Goal: Task Accomplishment & Management: Manage account settings

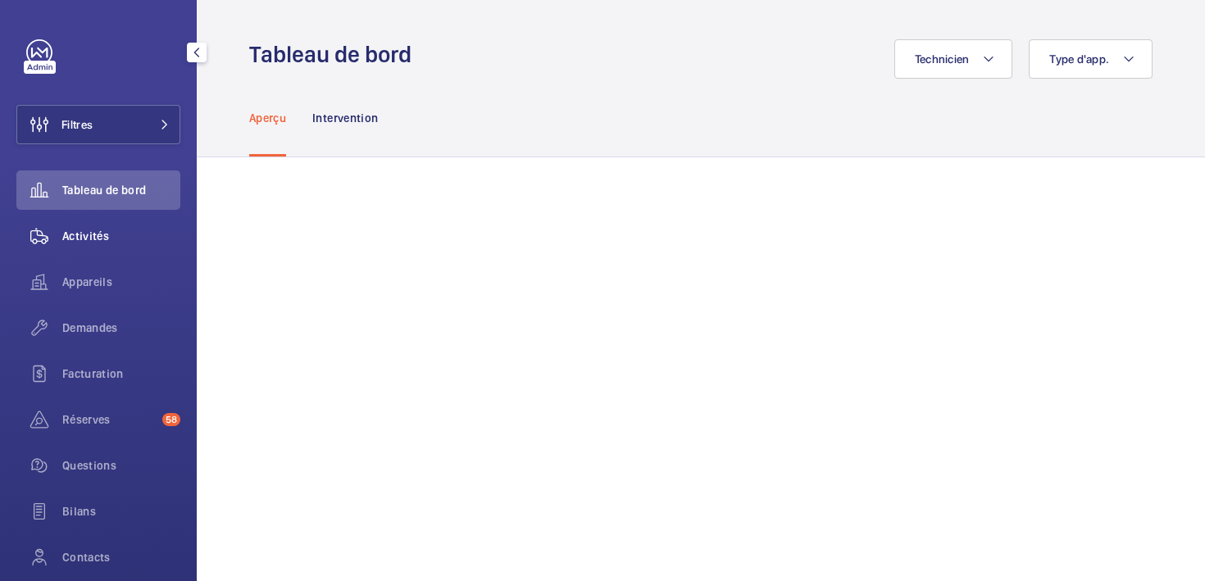
click at [88, 236] on span "Activités" at bounding box center [121, 236] width 118 height 16
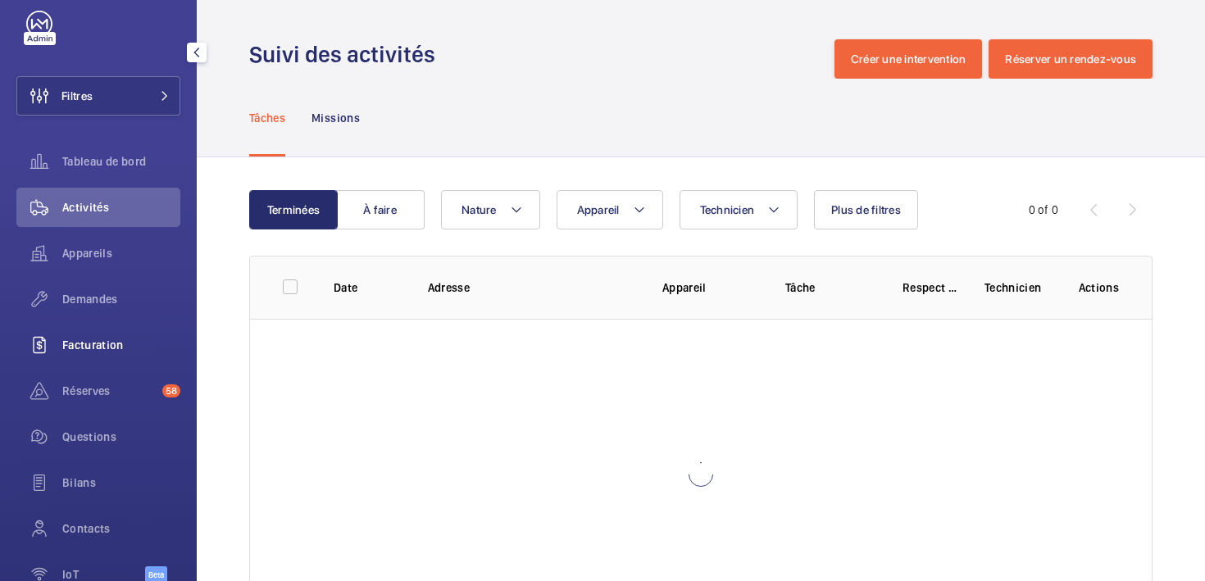
scroll to position [28, 0]
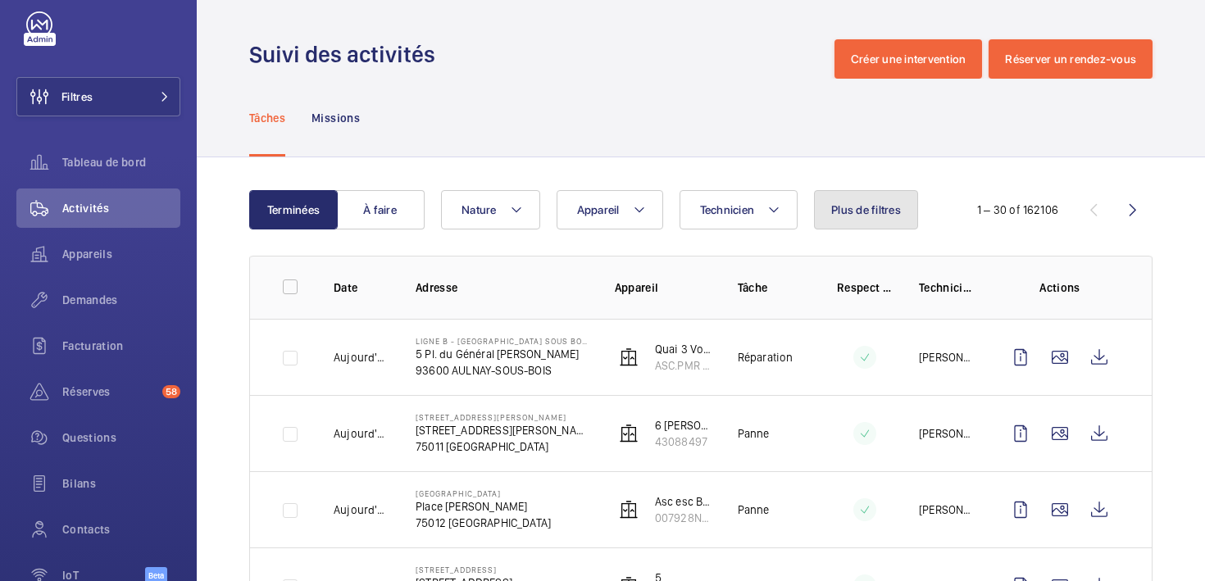
click at [874, 211] on span "Plus de filtres" at bounding box center [866, 209] width 70 height 13
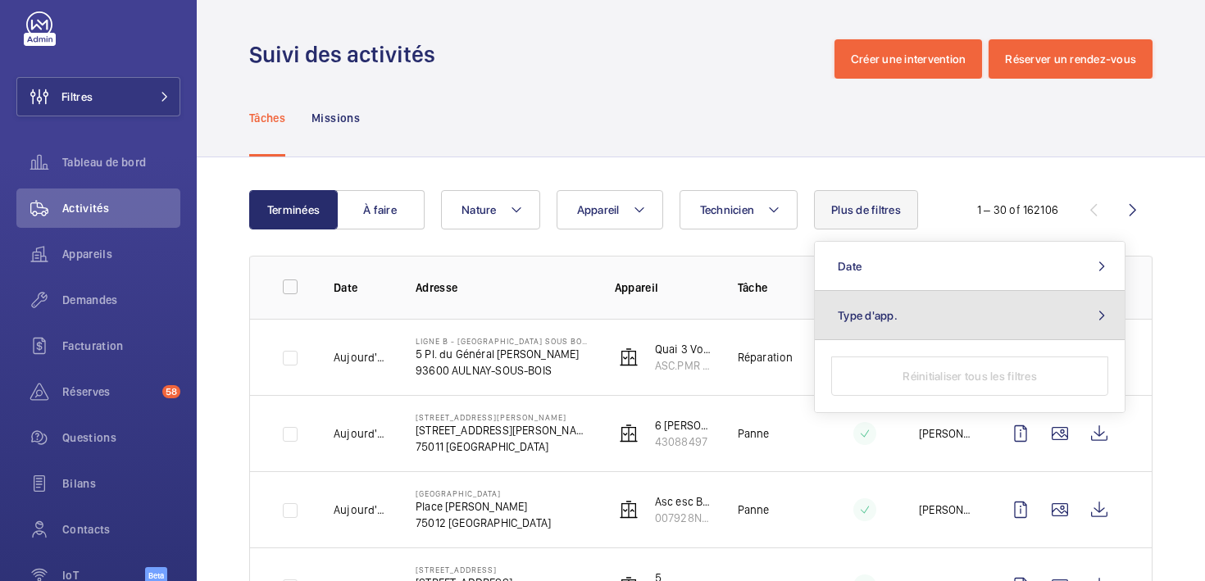
click at [891, 324] on button "Type d'app." at bounding box center [970, 315] width 310 height 49
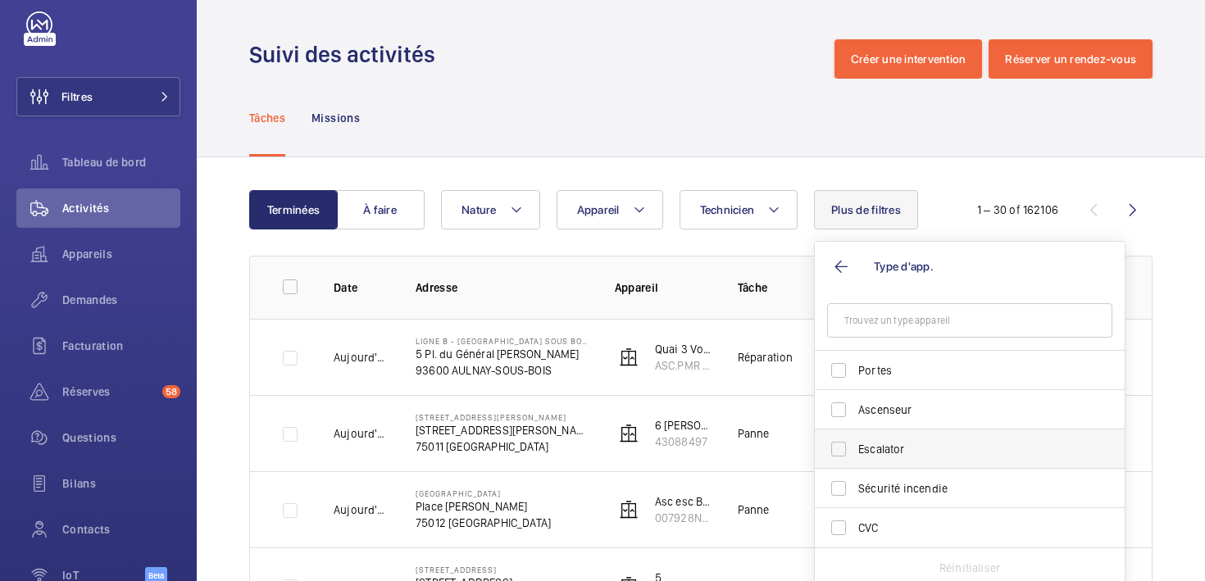
click at [876, 443] on span "Escalator" at bounding box center [970, 449] width 225 height 16
click at [855, 443] on input "Escalator" at bounding box center [838, 449] width 33 height 33
checkbox input "true"
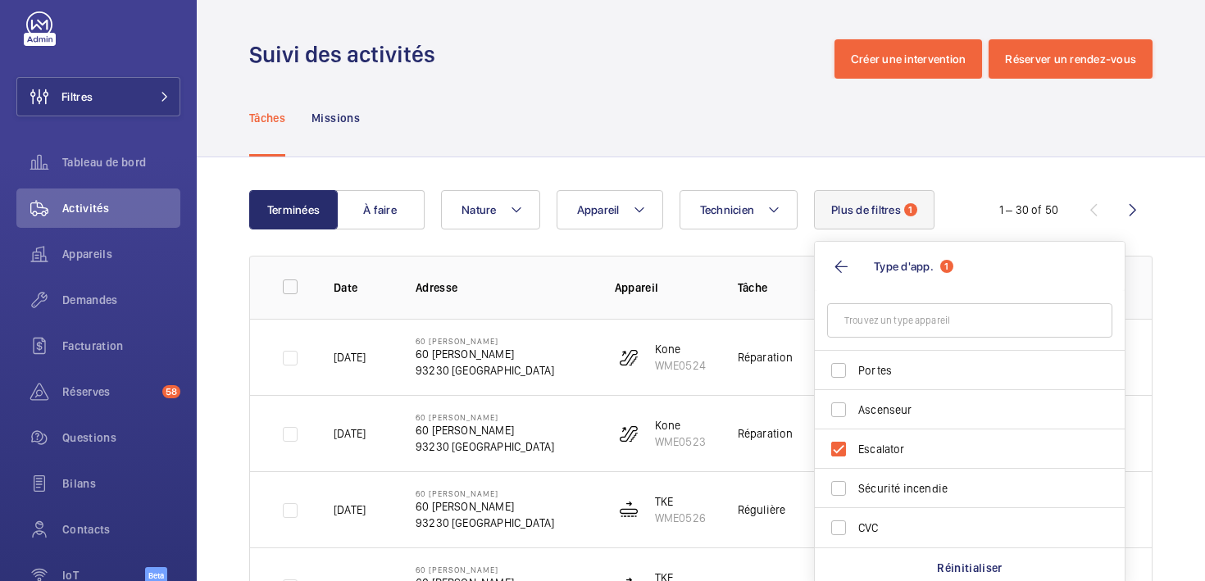
click at [680, 152] on div "Tâches Missions" at bounding box center [700, 118] width 903 height 78
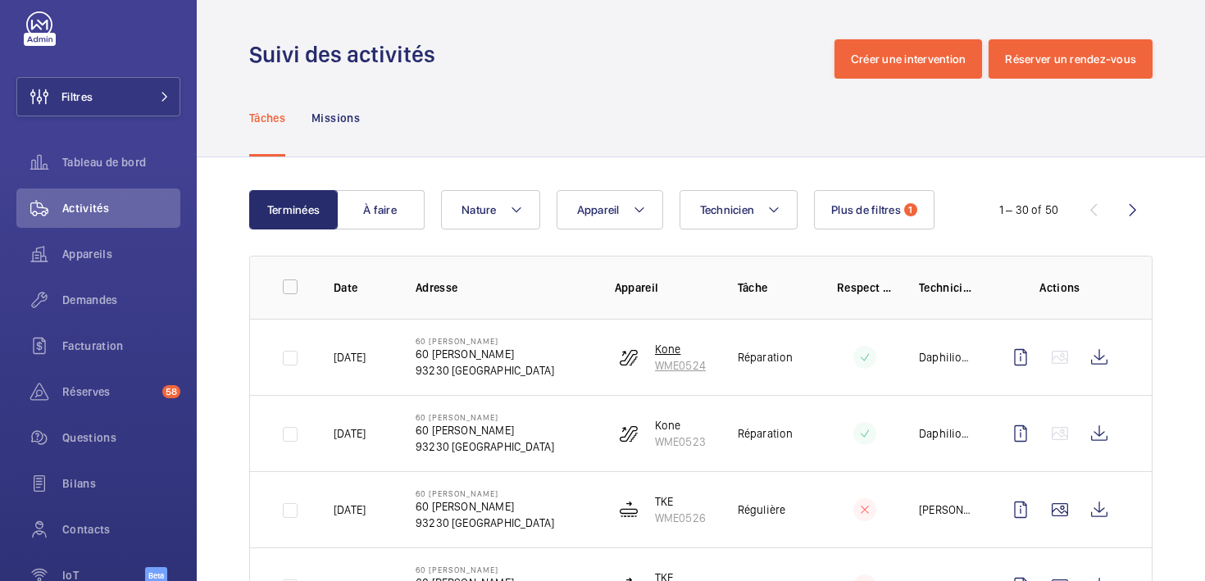
click at [671, 364] on p "WME0524" at bounding box center [680, 365] width 51 height 16
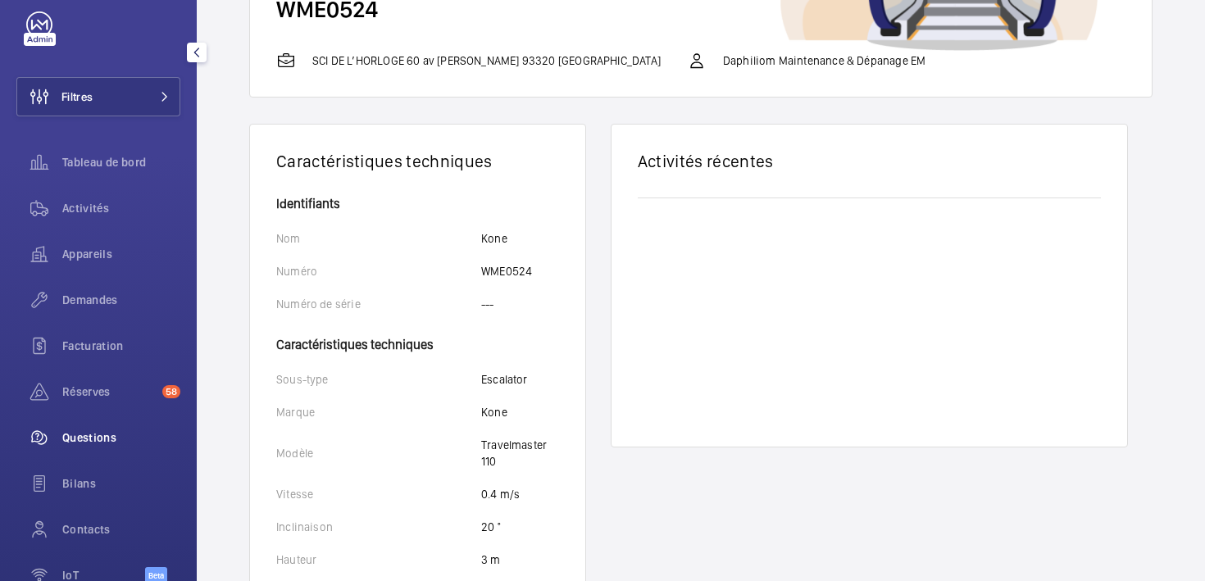
scroll to position [120, 0]
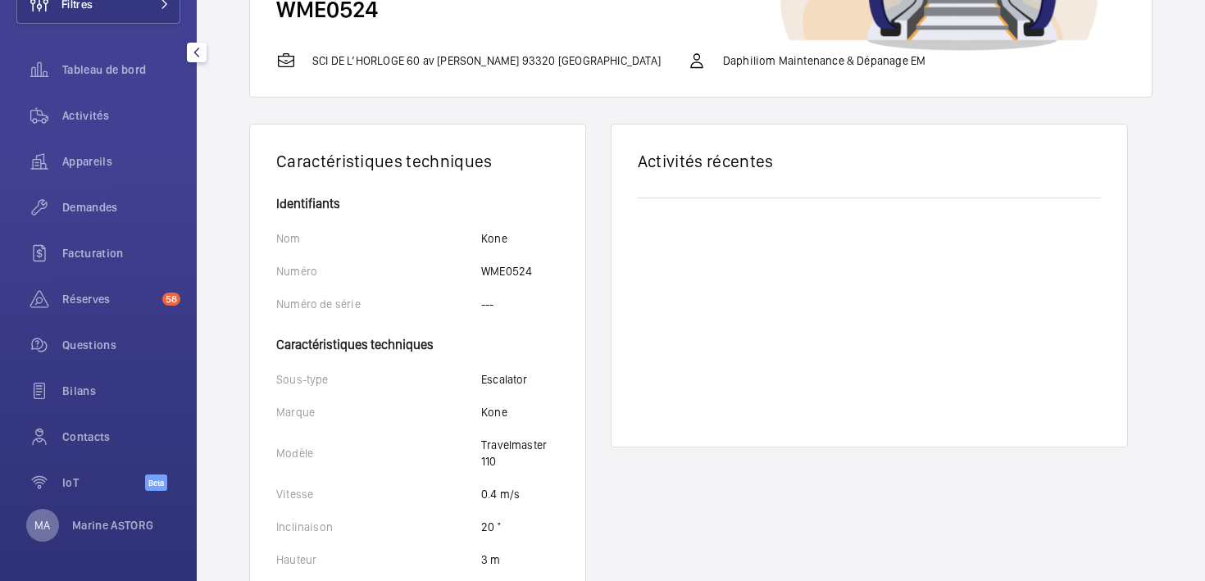
click at [46, 525] on p "MA" at bounding box center [42, 525] width 16 height 16
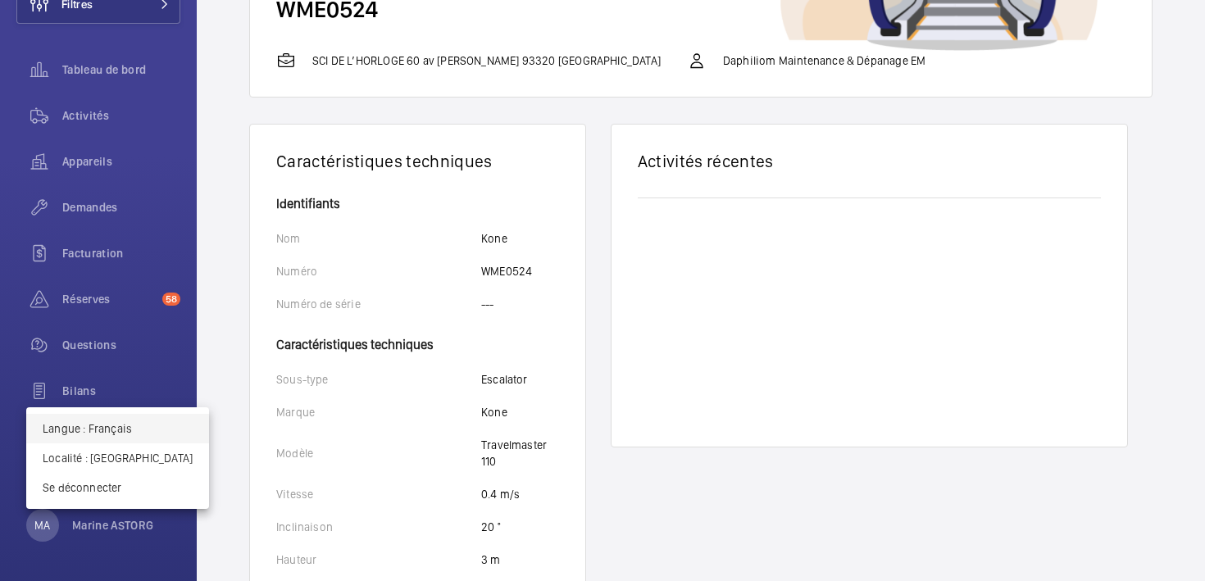
click at [105, 427] on p "Langue : Français" at bounding box center [118, 428] width 150 height 16
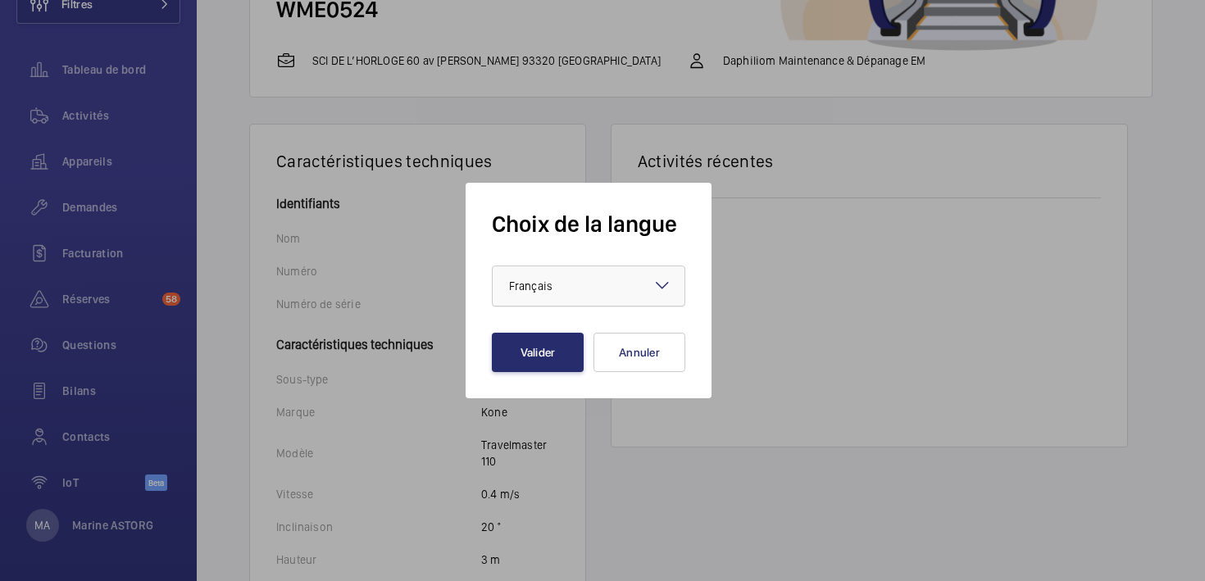
click at [606, 266] on div "× Français ×" at bounding box center [588, 286] width 193 height 41
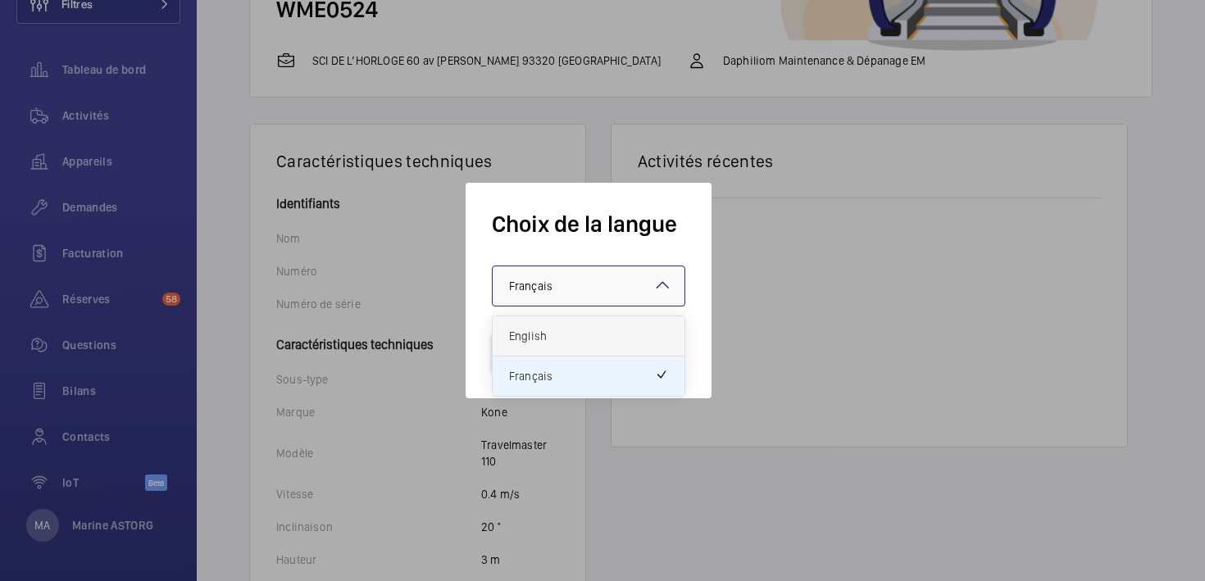
click at [566, 343] on span "English" at bounding box center [588, 336] width 159 height 16
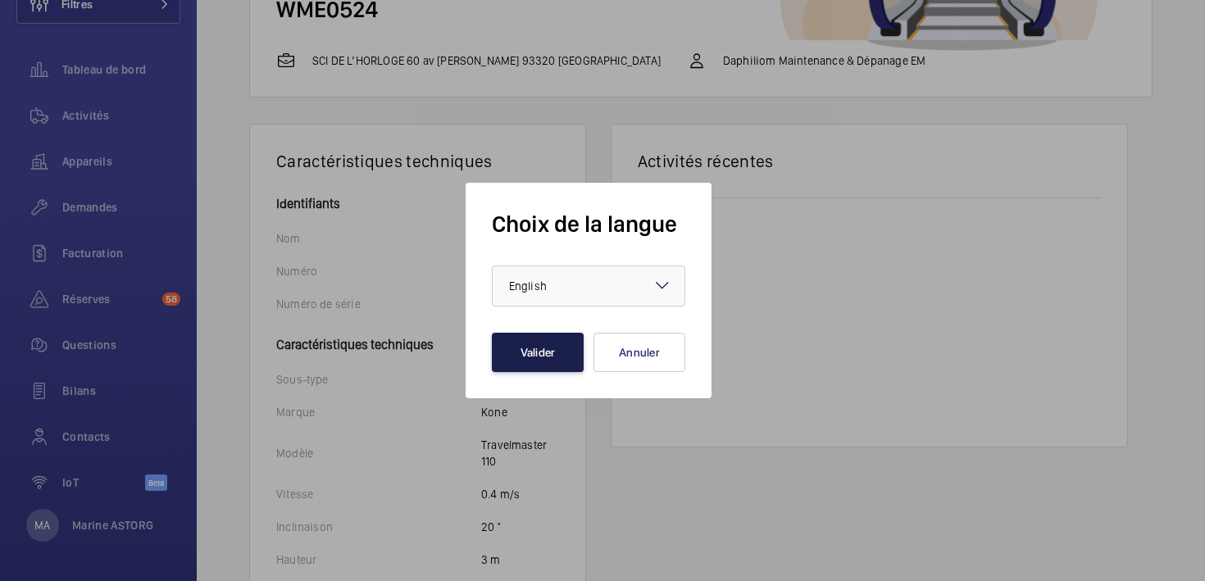
click at [522, 351] on button "Valider" at bounding box center [538, 352] width 92 height 39
